Goal: Check status

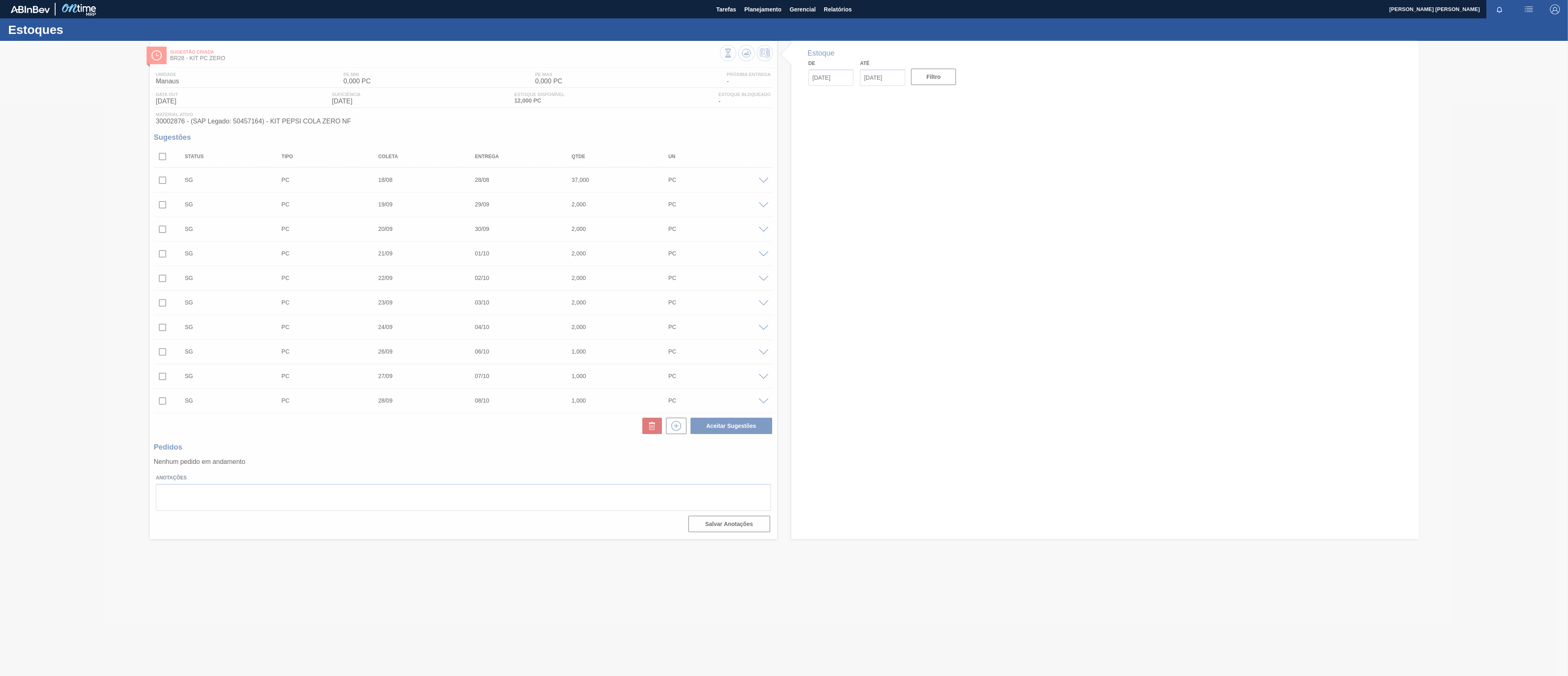
type input "[DATE]"
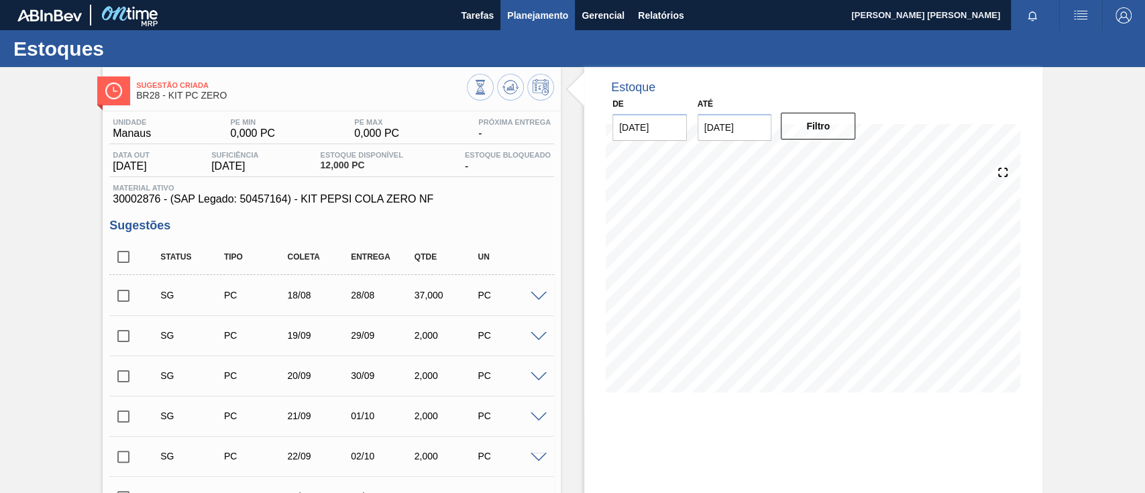
click at [547, 9] on span "Planejamento" at bounding box center [537, 15] width 61 height 16
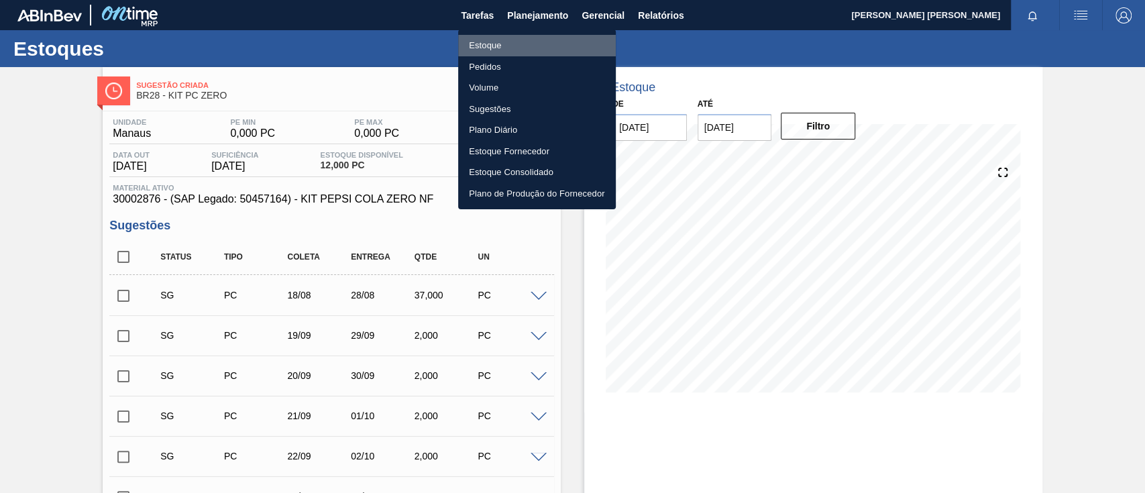
click at [529, 51] on li "Estoque" at bounding box center [537, 45] width 158 height 21
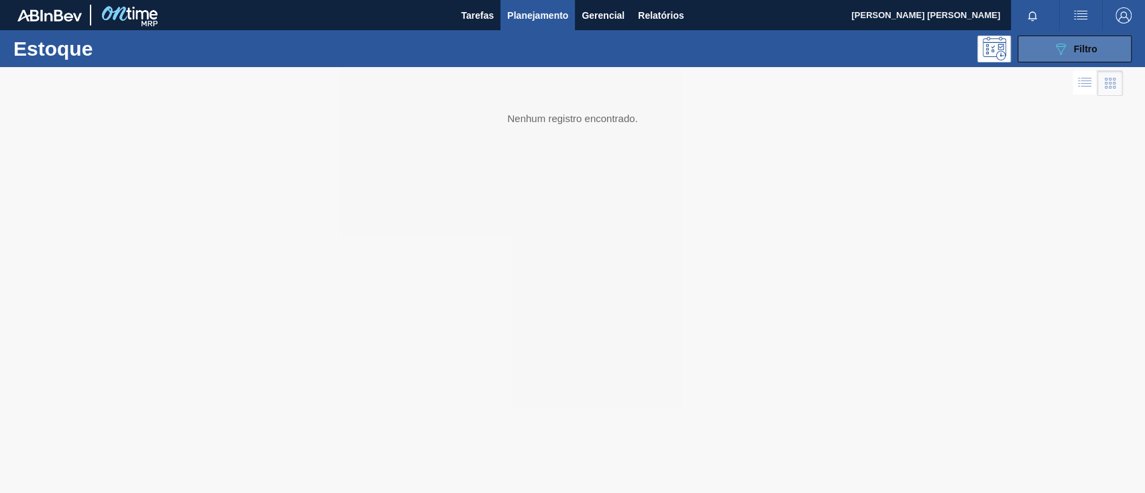
click at [1075, 58] on button "089F7B8B-B2A5-4AFE-B5C0-19BA573D28AC Filtro" at bounding box center [1075, 49] width 114 height 27
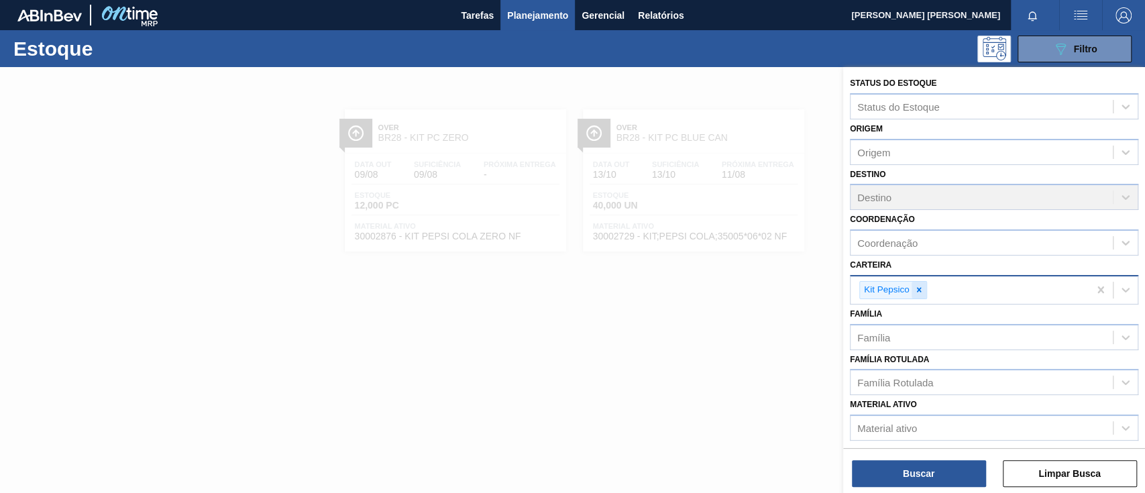
click at [914, 287] on icon at bounding box center [918, 289] width 9 height 9
type input "pref"
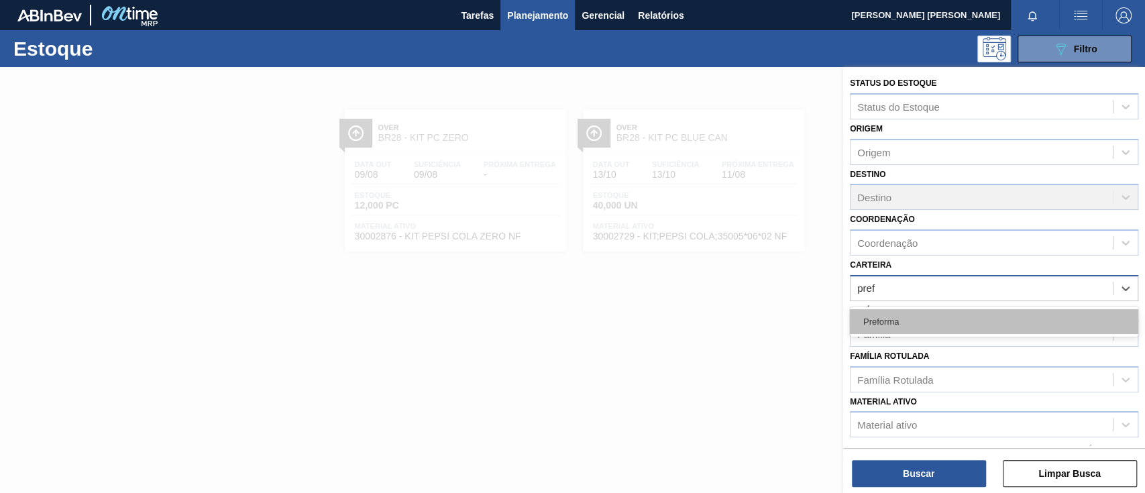
click at [904, 315] on div "Preforma" at bounding box center [994, 321] width 288 height 25
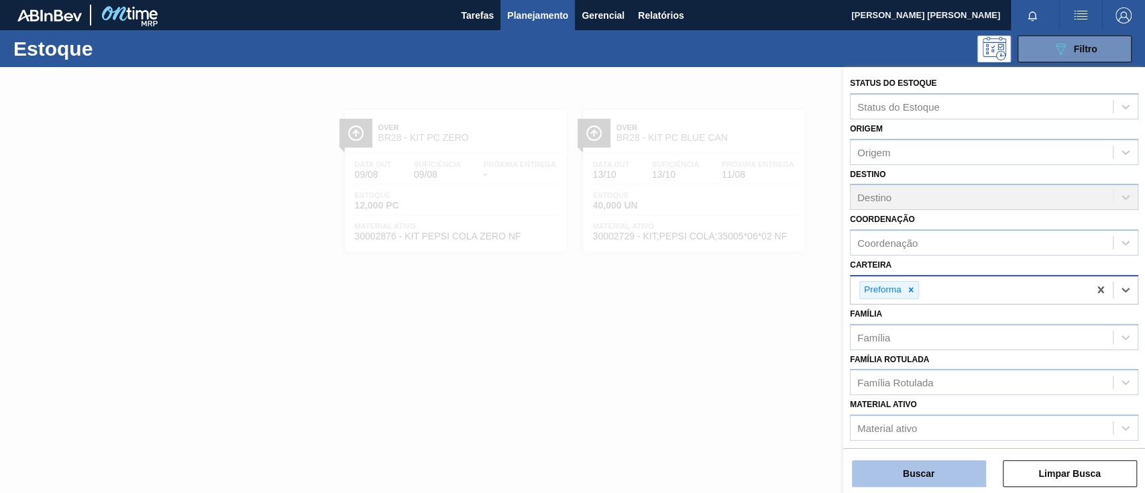
click at [915, 470] on button "Buscar" at bounding box center [919, 473] width 134 height 27
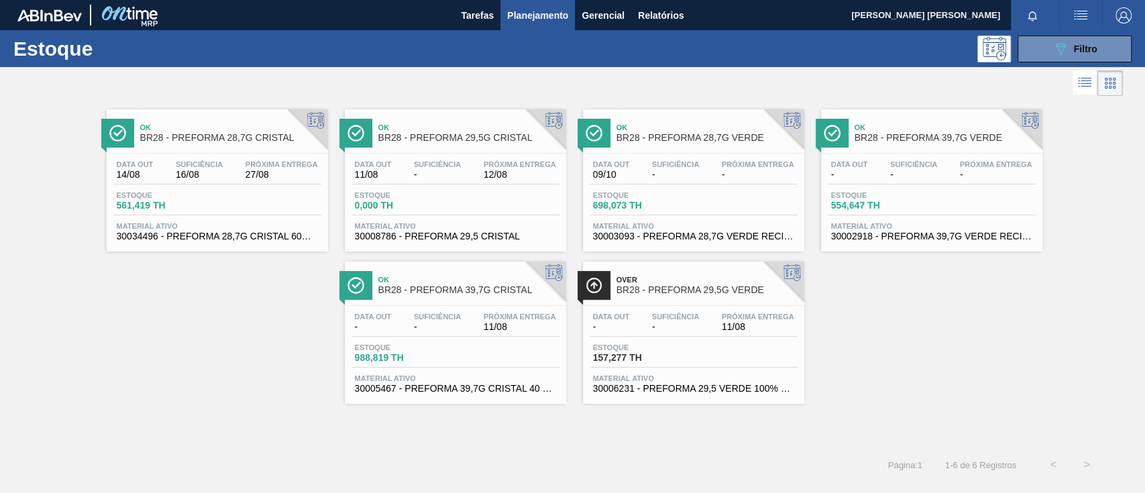
click at [525, 187] on div "Data out 11/08 Suficiência - Próxima Entrega 12/08 Estoque 0,000 TH Material at…" at bounding box center [455, 199] width 221 height 91
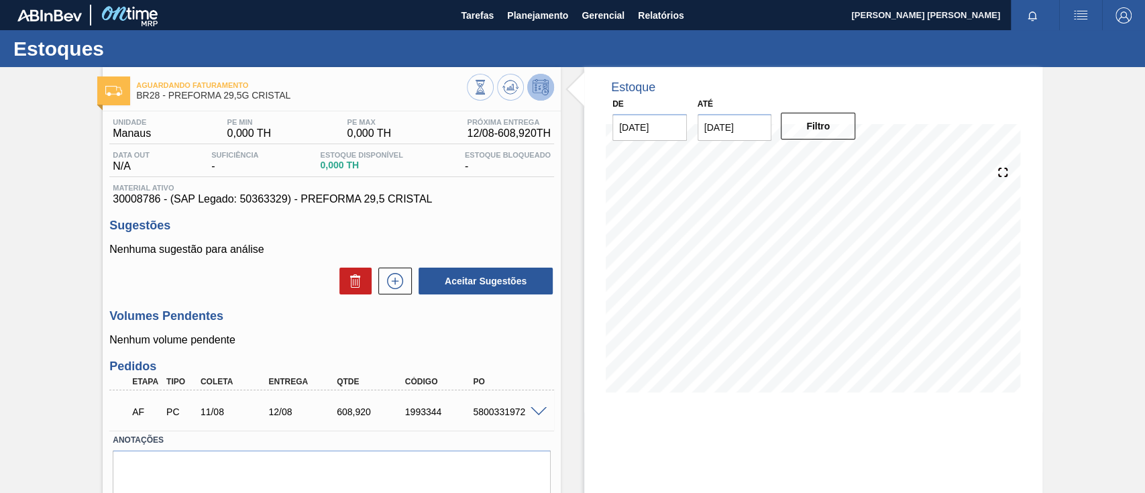
click at [496, 412] on div "5800331972" at bounding box center [508, 412] width 76 height 11
click at [531, 411] on span at bounding box center [539, 412] width 16 height 10
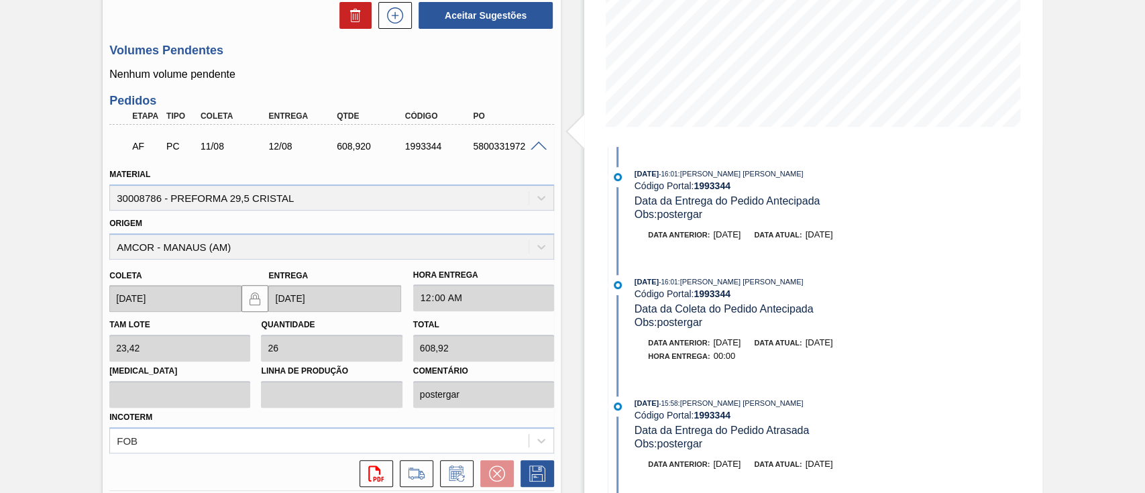
scroll to position [268, 0]
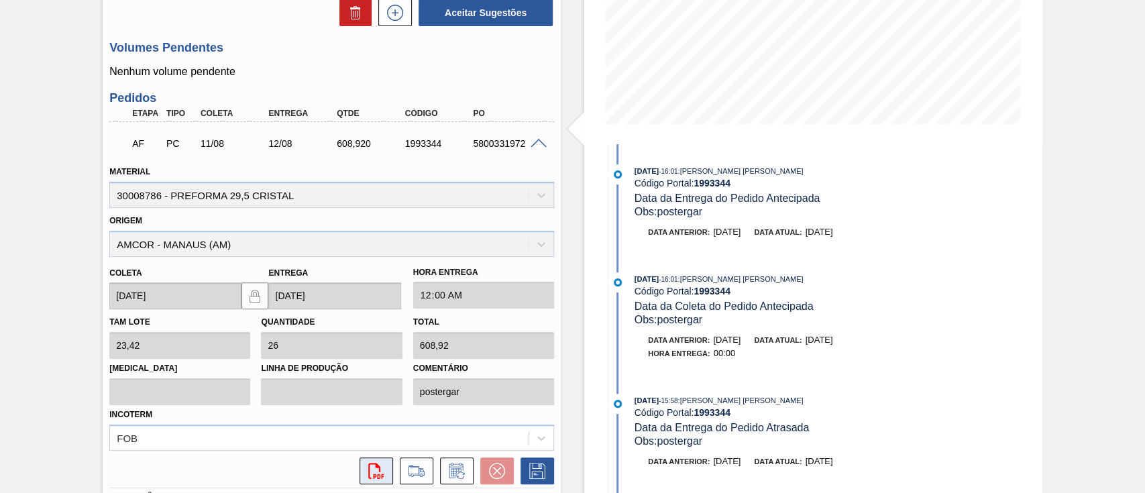
click at [378, 473] on icon "svg{fill:#ff0000}" at bounding box center [376, 471] width 16 height 16
click at [539, 140] on span at bounding box center [539, 144] width 16 height 10
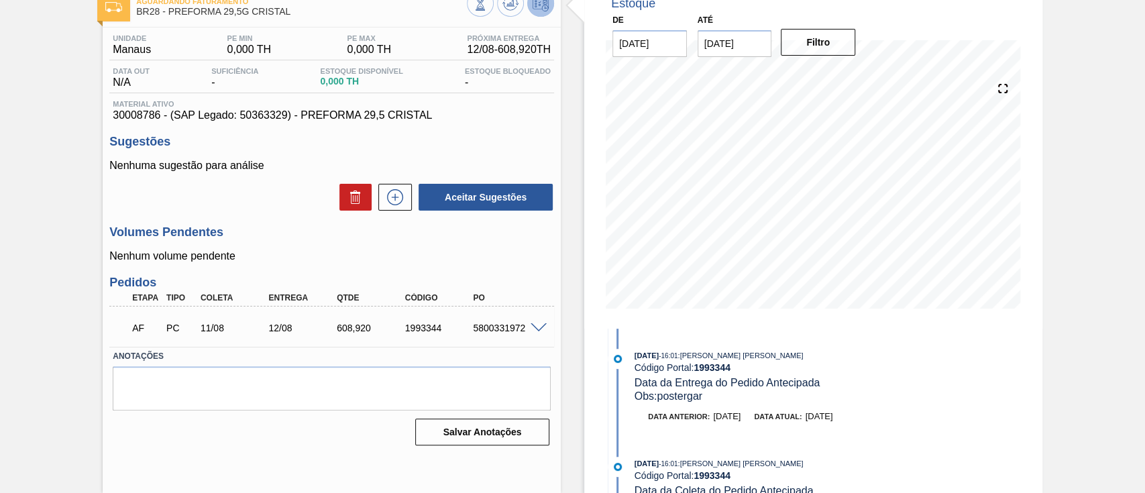
scroll to position [0, 0]
